Goal: Task Accomplishment & Management: Use online tool/utility

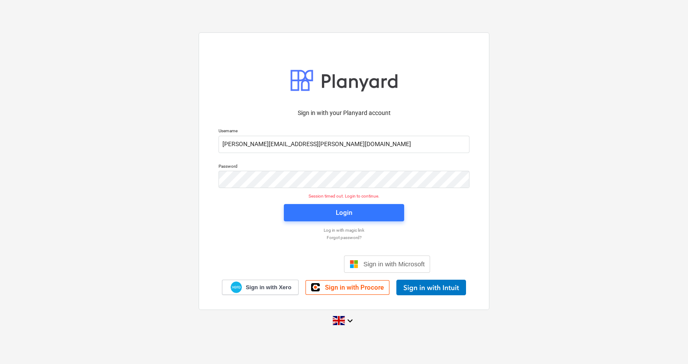
click at [334, 213] on span "Login" at bounding box center [344, 212] width 100 height 11
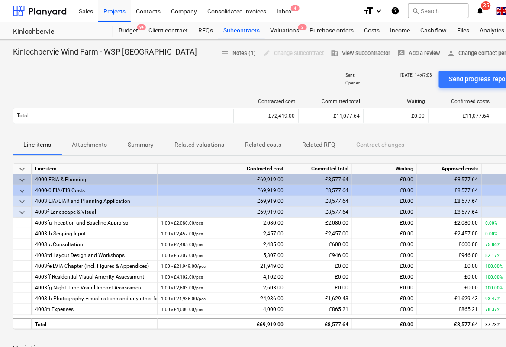
click at [372, 27] on div "Costs" at bounding box center [372, 30] width 26 height 17
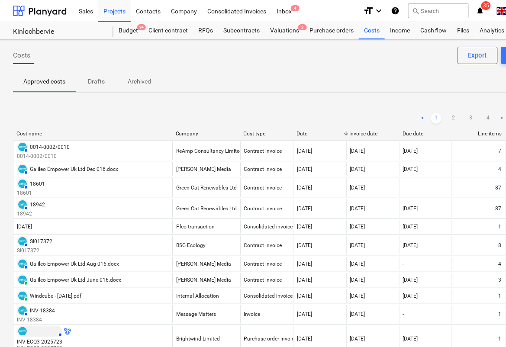
scroll to position [0, 86]
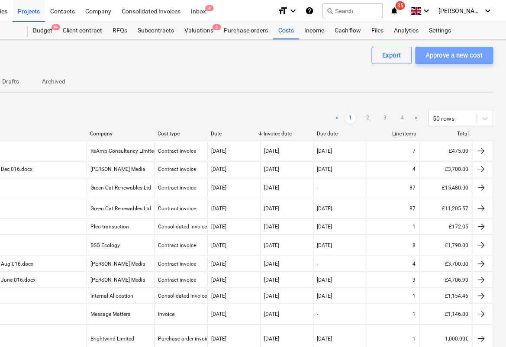
click at [446, 57] on div "Approve a new cost" at bounding box center [454, 55] width 57 height 11
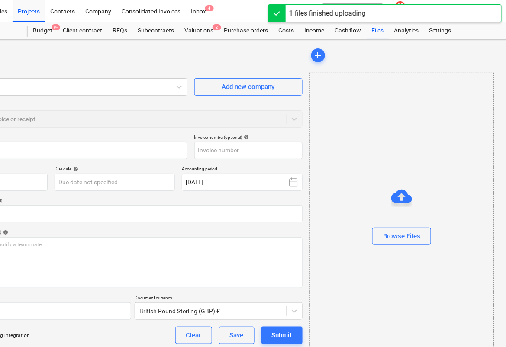
type input "Galileo Empower Uk Ltd Jan 018.docx"
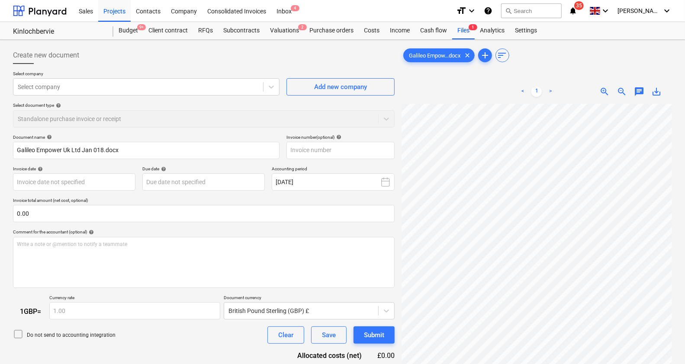
click at [94, 83] on div at bounding box center [138, 87] width 241 height 9
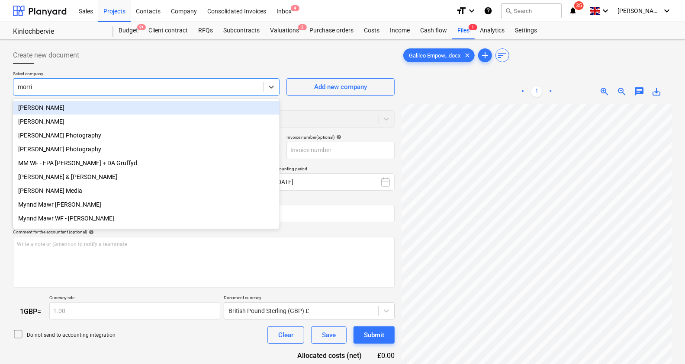
type input "[PERSON_NAME]"
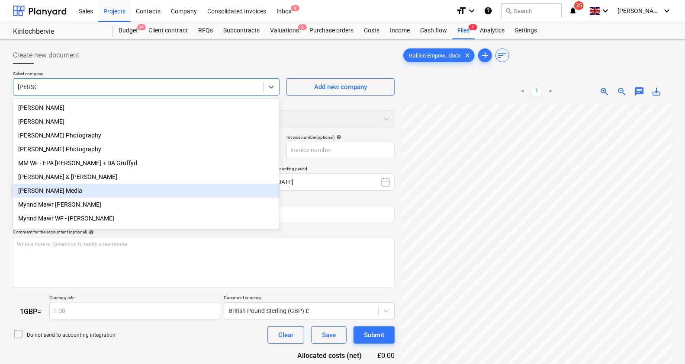
click at [60, 192] on div "[PERSON_NAME] Media" at bounding box center [146, 191] width 267 height 14
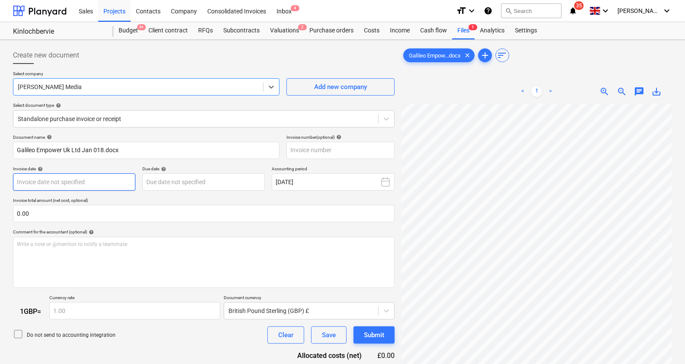
click at [93, 186] on body "Sales Projects Contacts Company Consolidated Invoices Inbox 4 format_size keybo…" at bounding box center [342, 182] width 685 height 364
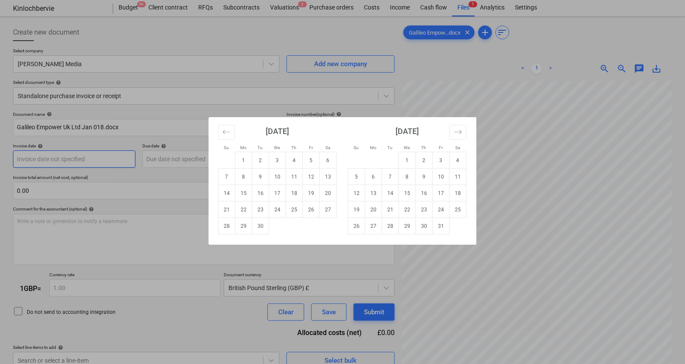
scroll to position [23, 0]
click at [266, 226] on td "30" at bounding box center [260, 226] width 17 height 16
type input "[DATE]"
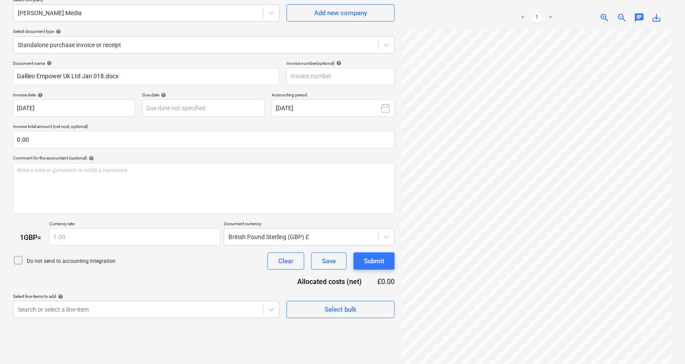
scroll to position [74, 0]
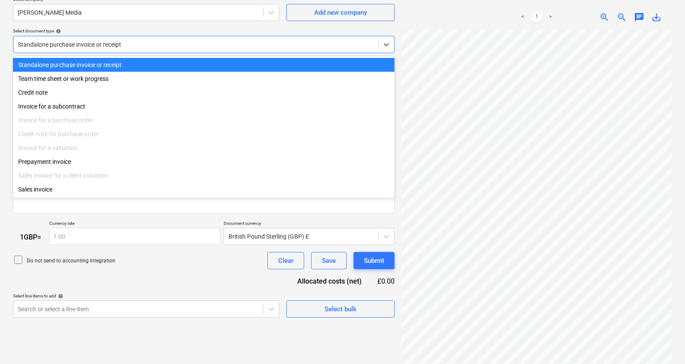
click at [174, 42] on div at bounding box center [196, 44] width 356 height 9
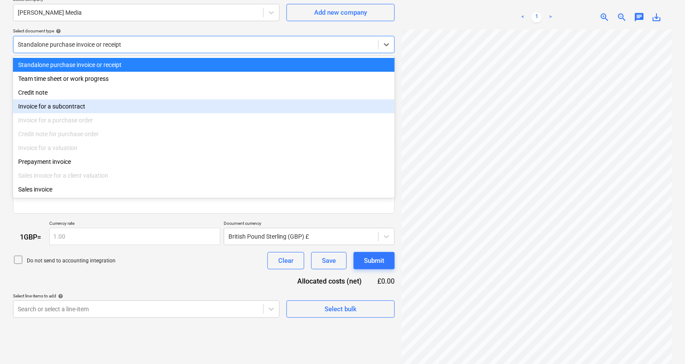
click at [129, 105] on div "Invoice for a subcontract" at bounding box center [204, 107] width 382 height 14
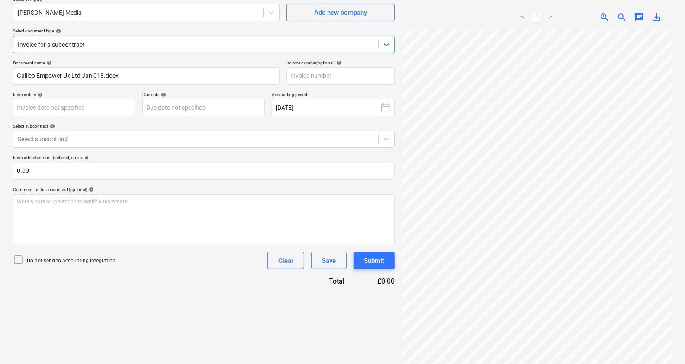
click at [100, 139] on div at bounding box center [196, 139] width 356 height 9
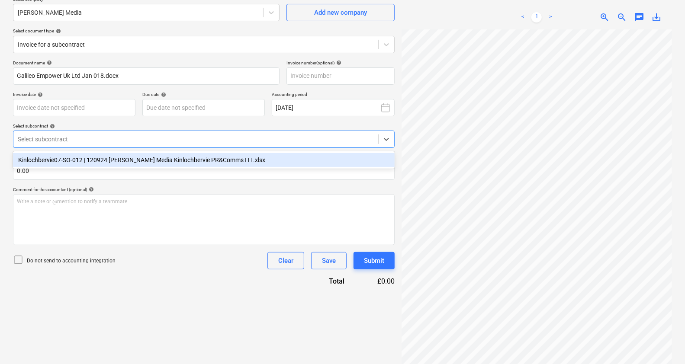
click at [94, 156] on div "Kinlochbervie07-SO-012 | 120924 [PERSON_NAME] Media Kinlochbervie PR&Comms ITT.…" at bounding box center [204, 160] width 382 height 14
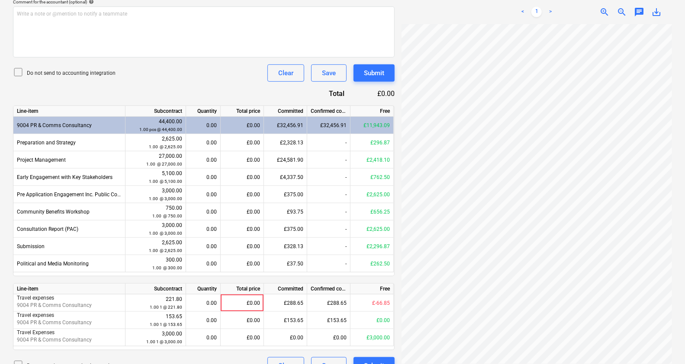
scroll to position [279, 0]
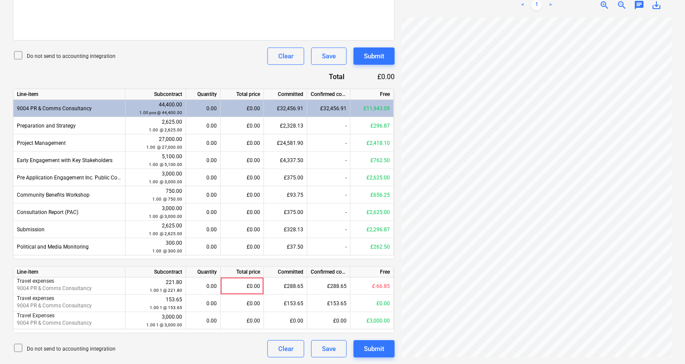
click at [241, 144] on div "£0.00" at bounding box center [242, 143] width 43 height 17
type input "2418.10"
click at [242, 162] on div "£0.00" at bounding box center [242, 160] width 43 height 17
type input "762.50"
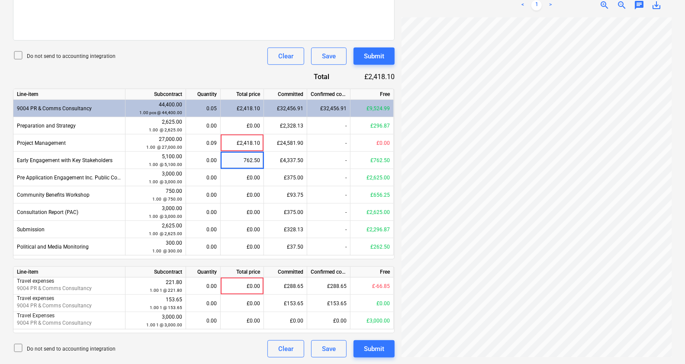
click at [215, 50] on div "Do not send to accounting integration Clear Save Submit" at bounding box center [204, 56] width 382 height 17
click at [245, 195] on div "£0.00" at bounding box center [242, 195] width 43 height 17
type input "519.4"
click at [224, 74] on div "Document name help Galileo Empower Uk Ltd Jan 018.docx Invoice number (optional…" at bounding box center [204, 106] width 382 height 503
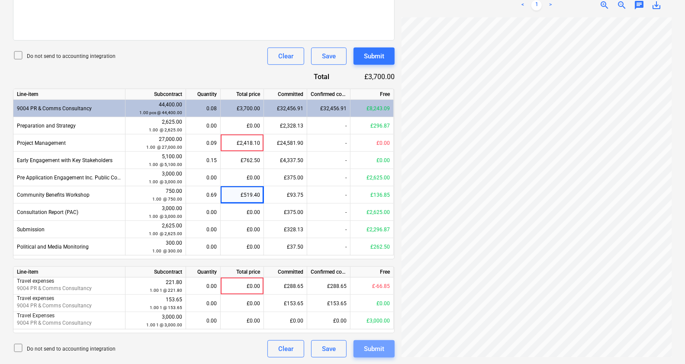
click at [378, 344] on div "Submit" at bounding box center [374, 349] width 20 height 11
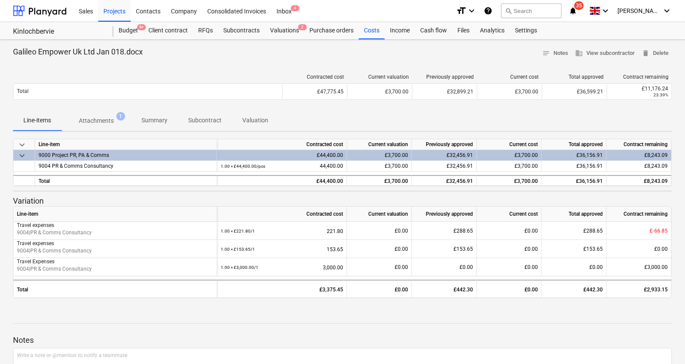
click at [39, 10] on div at bounding box center [40, 11] width 54 height 22
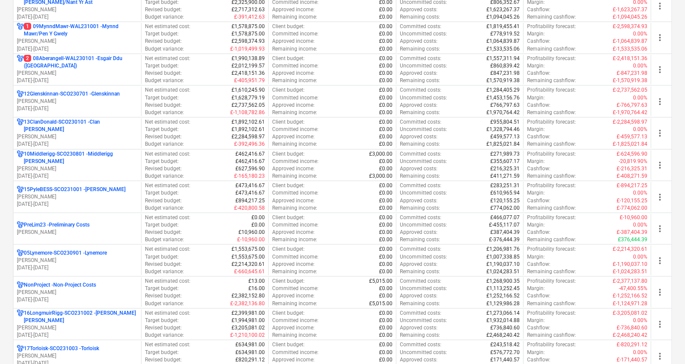
scroll to position [374, 0]
